Goal: Navigation & Orientation: Find specific page/section

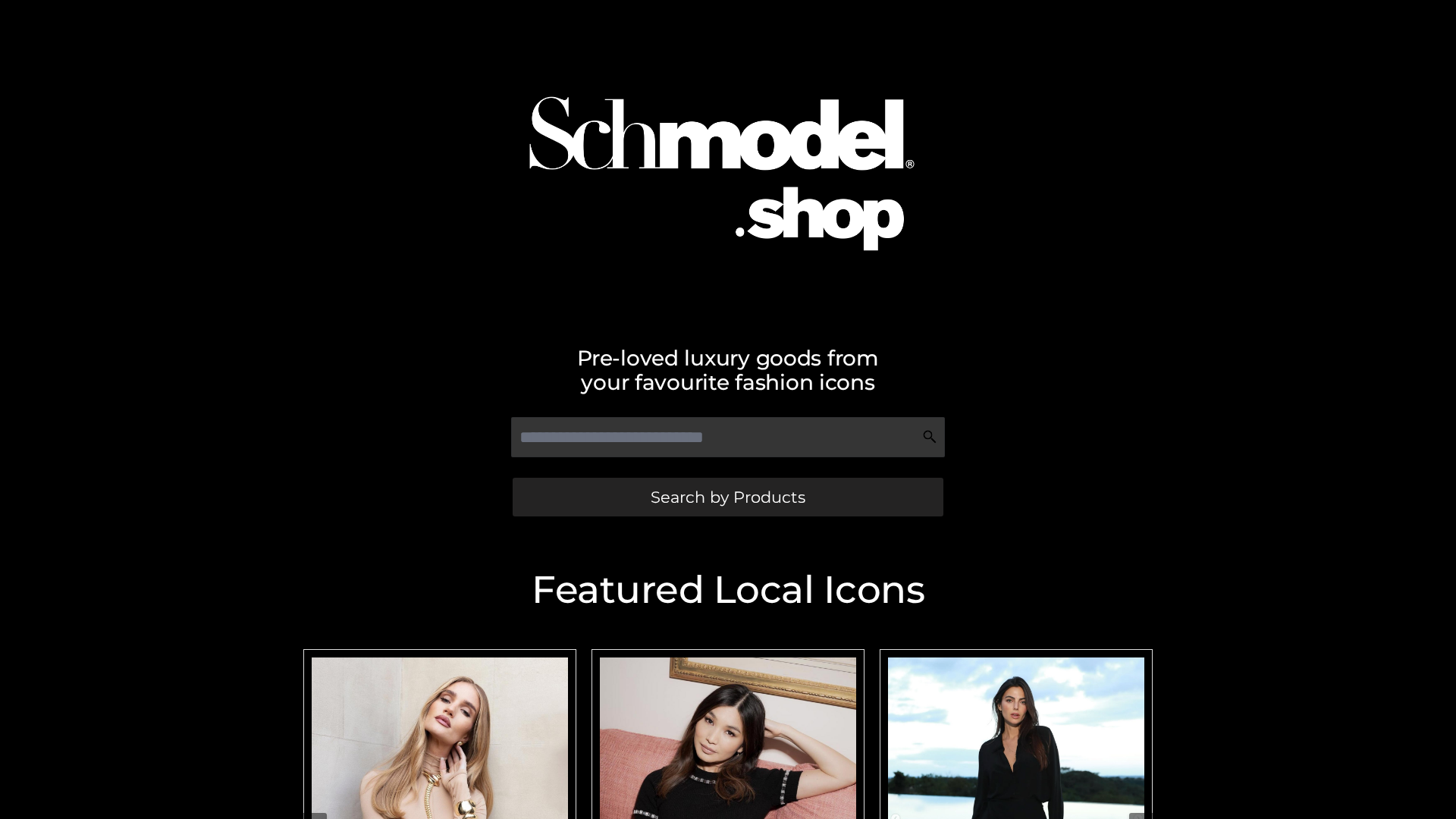
click at [727, 497] on span "Search by Products" at bounding box center [728, 497] width 154 height 16
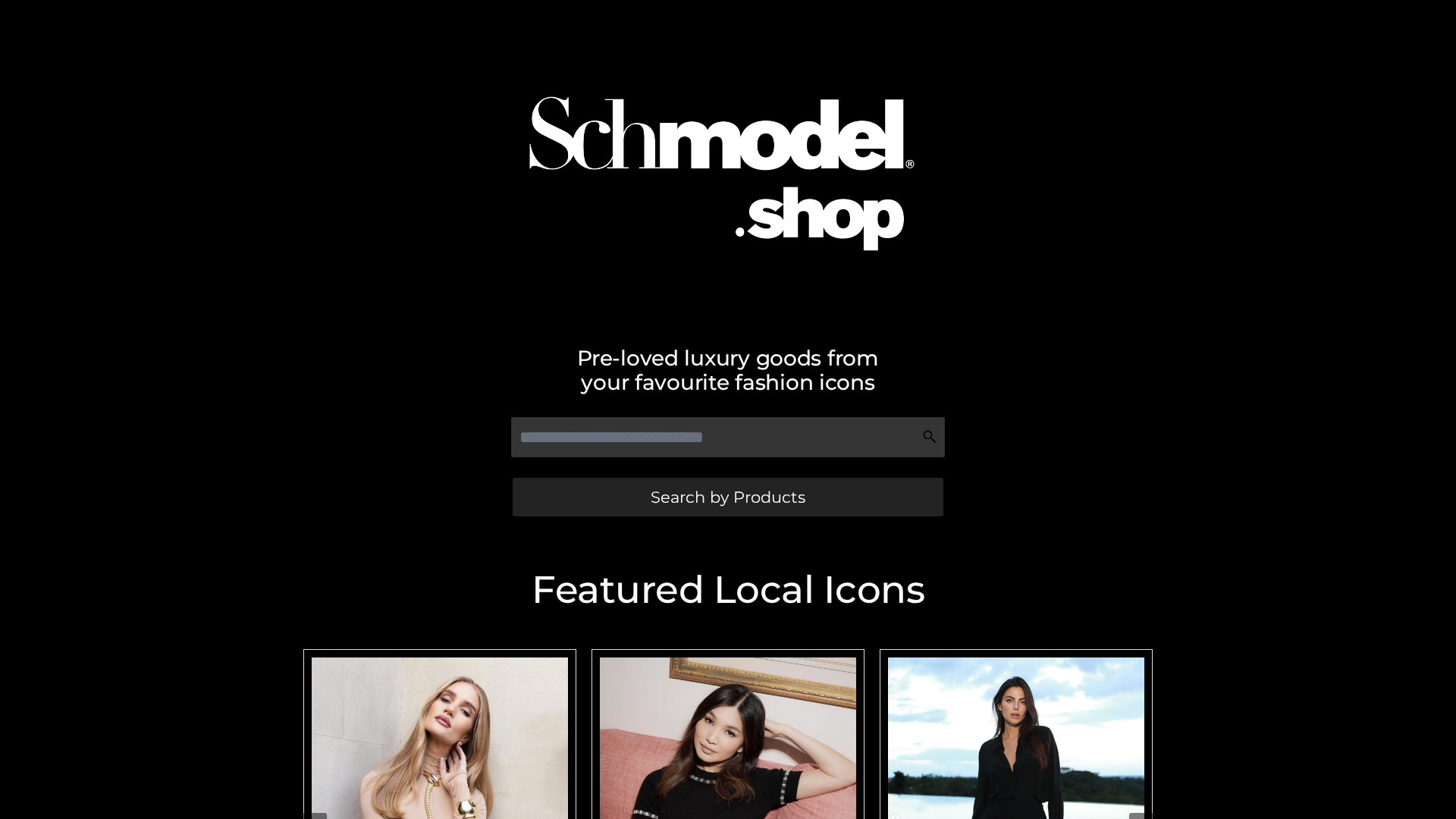
click at [727, 497] on span "Search by Products" at bounding box center [728, 497] width 154 height 16
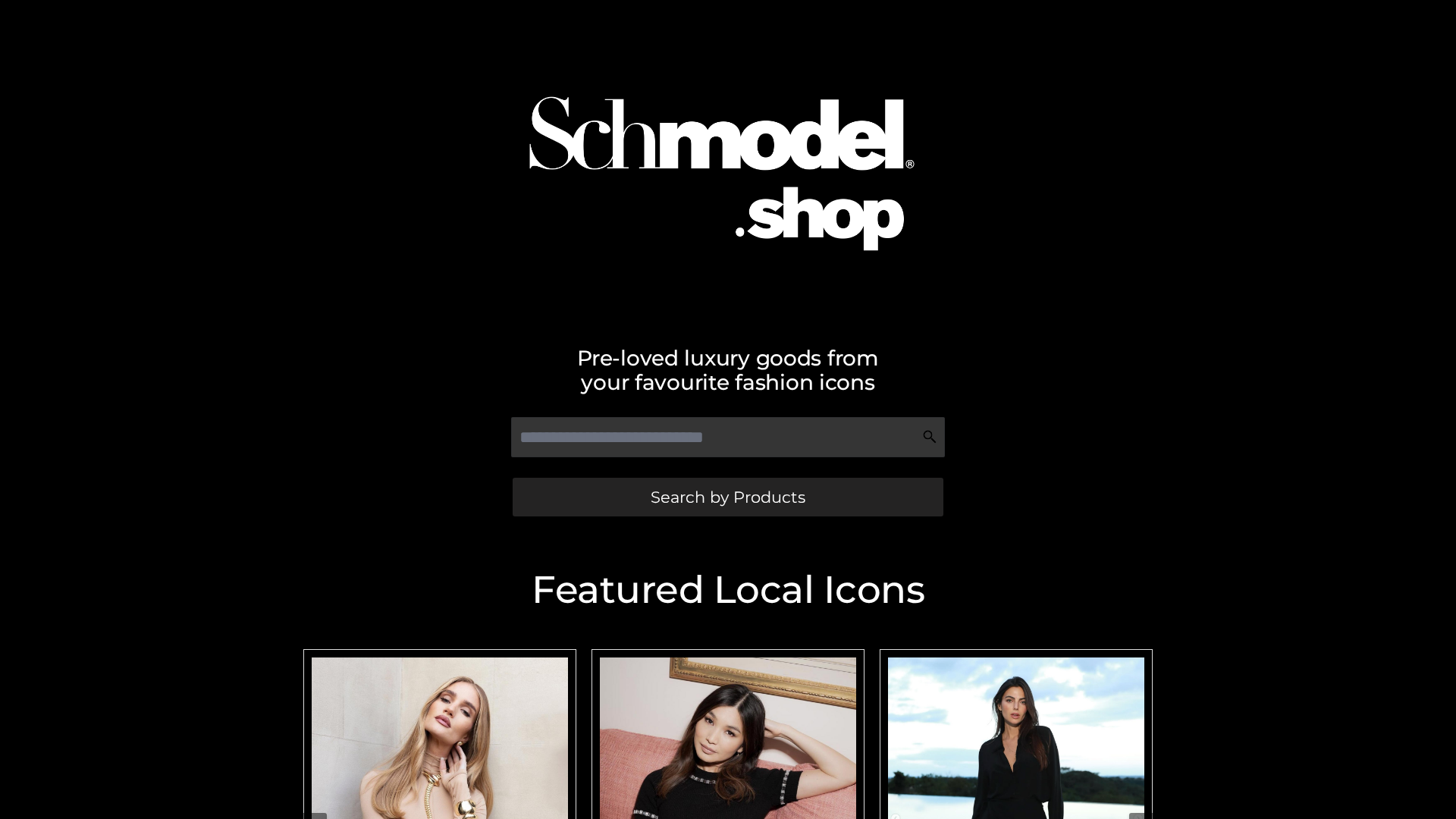
click at [727, 497] on span "Search by Products" at bounding box center [728, 497] width 154 height 16
